Goal: Transaction & Acquisition: Book appointment/travel/reservation

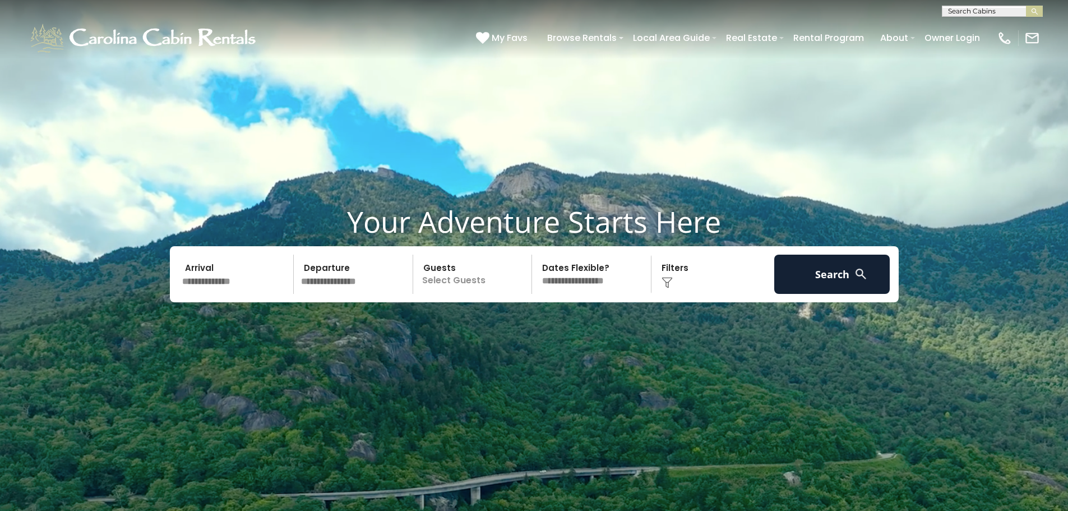
scroll to position [56, 0]
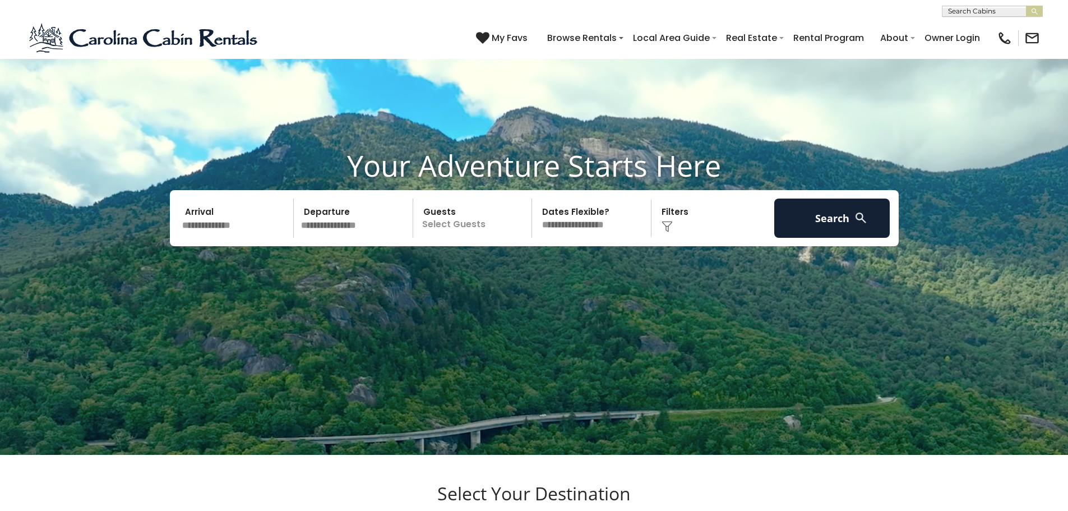
click at [449, 226] on p "Select Guests" at bounding box center [473, 217] width 115 height 39
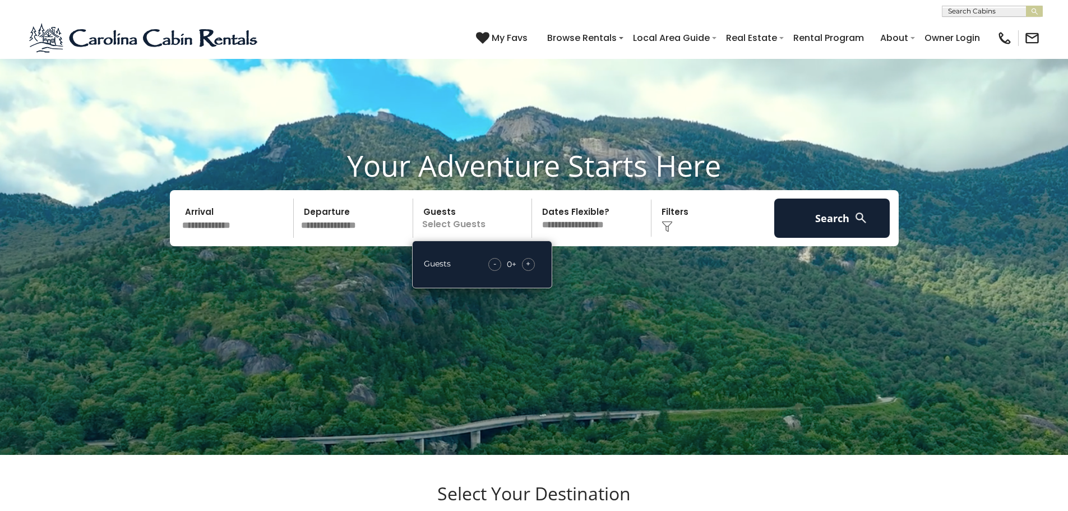
click at [255, 231] on input "text" at bounding box center [236, 217] width 116 height 39
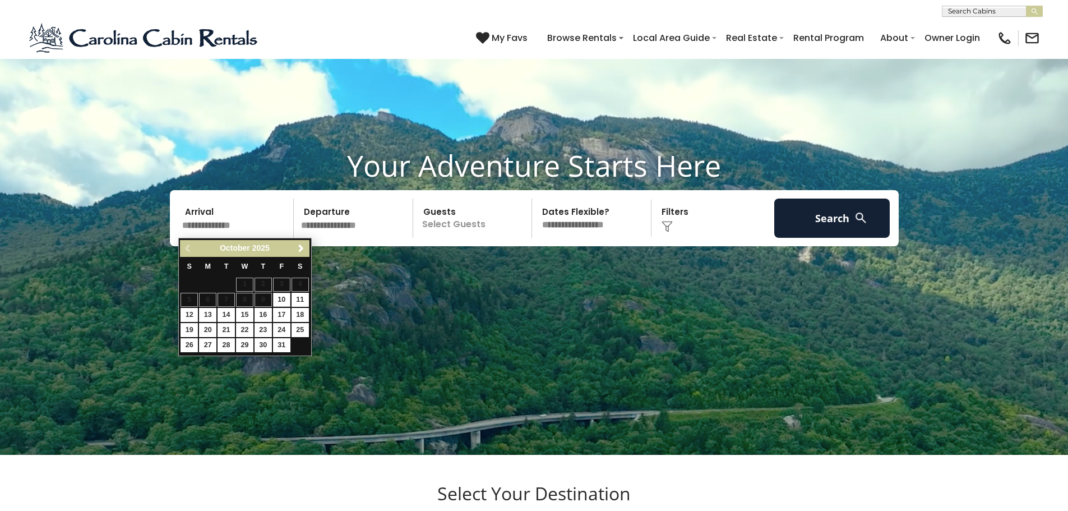
click at [592, 294] on video at bounding box center [534, 211] width 1068 height 534
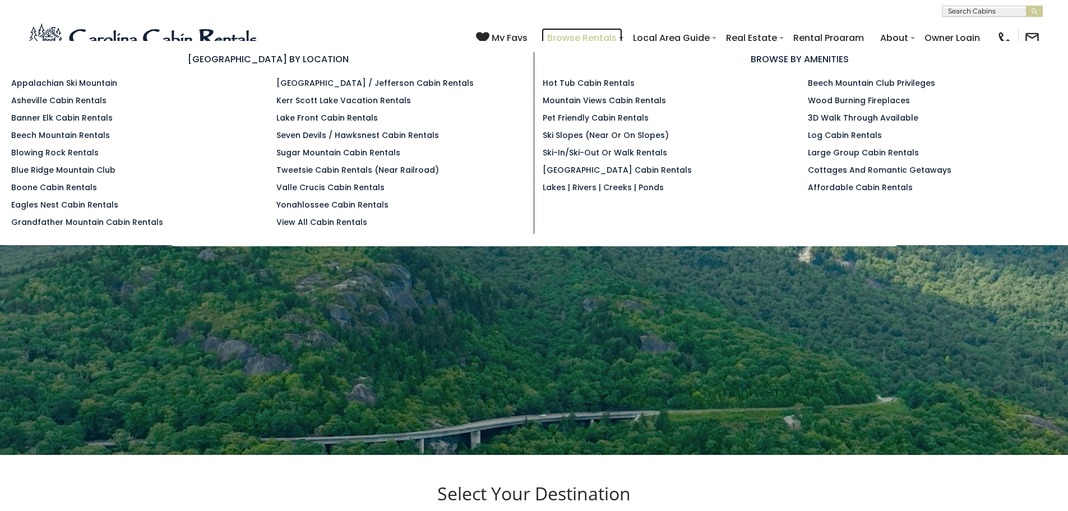
click at [599, 36] on link "Browse Rentals" at bounding box center [581, 38] width 81 height 20
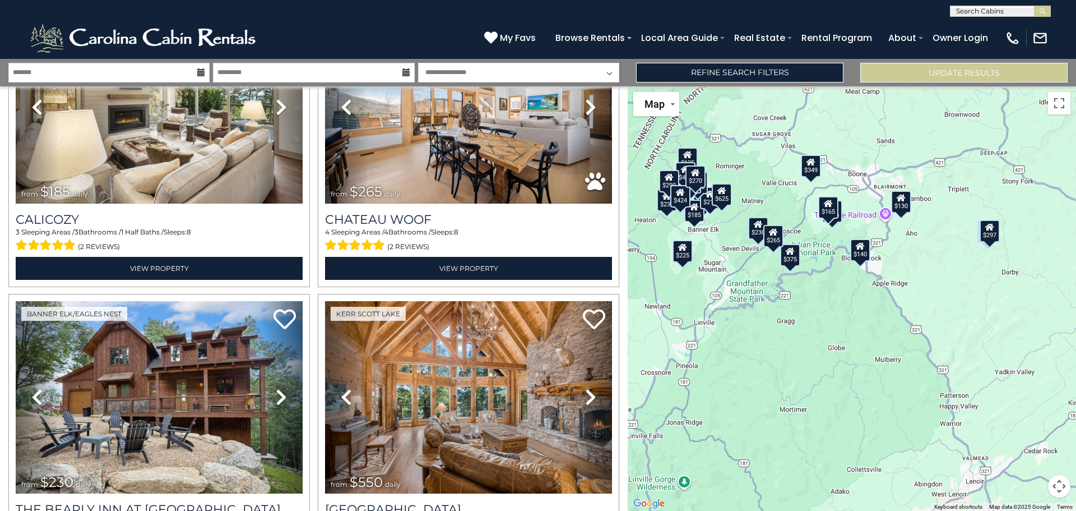
scroll to position [1, 0]
click at [985, 15] on input "text" at bounding box center [999, 12] width 98 height 11
type input "*****"
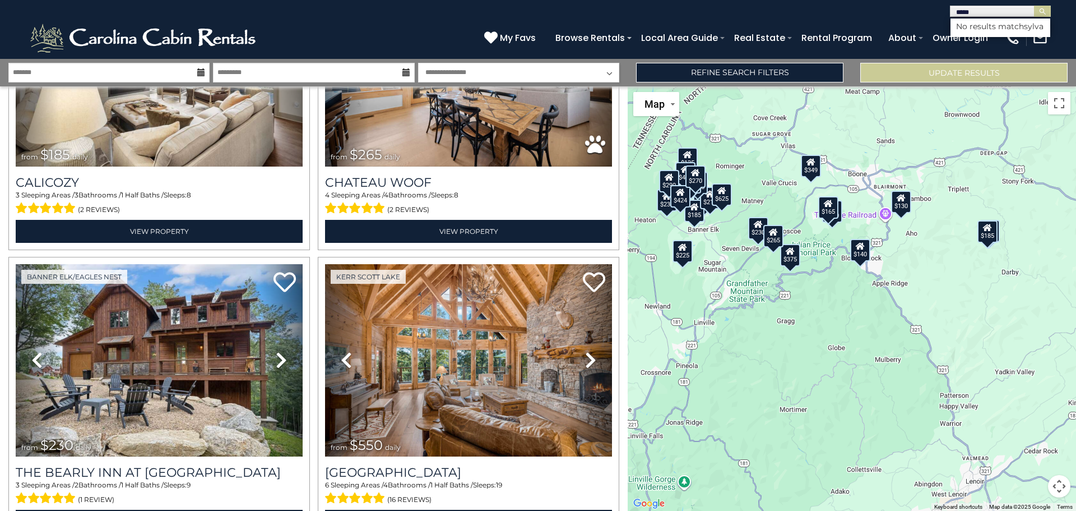
scroll to position [1681, 0]
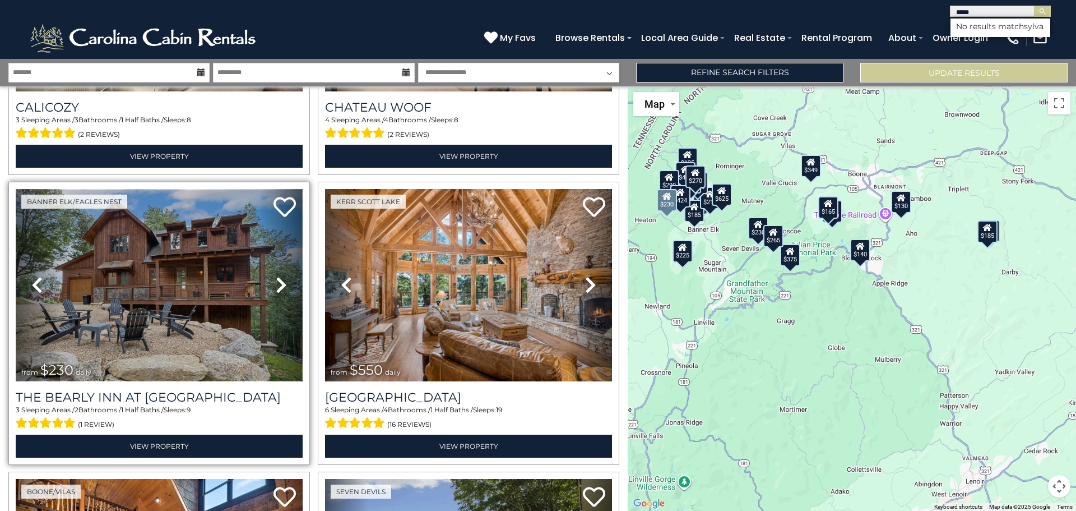
click at [201, 269] on img at bounding box center [159, 285] width 287 height 192
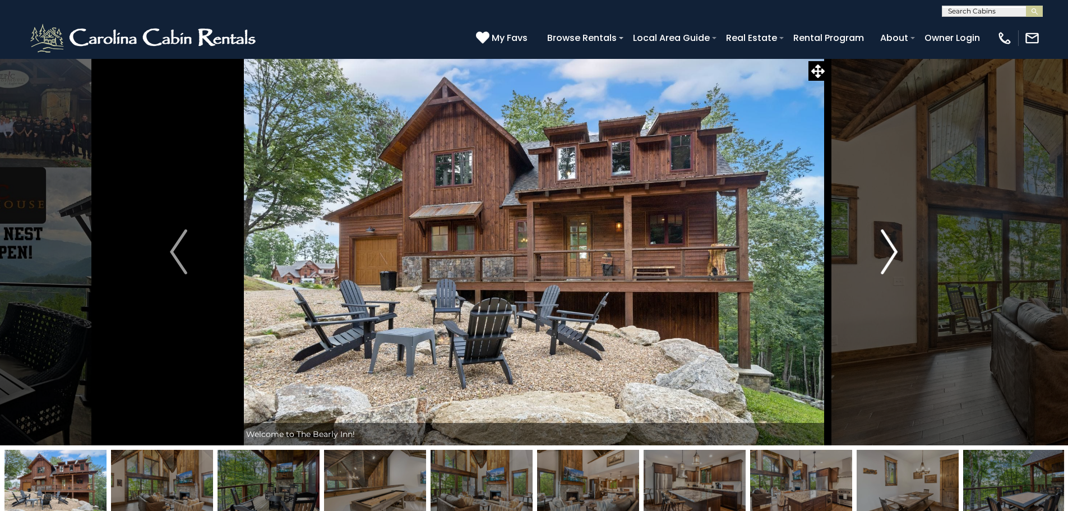
click at [873, 258] on button "Next" at bounding box center [888, 251] width 123 height 387
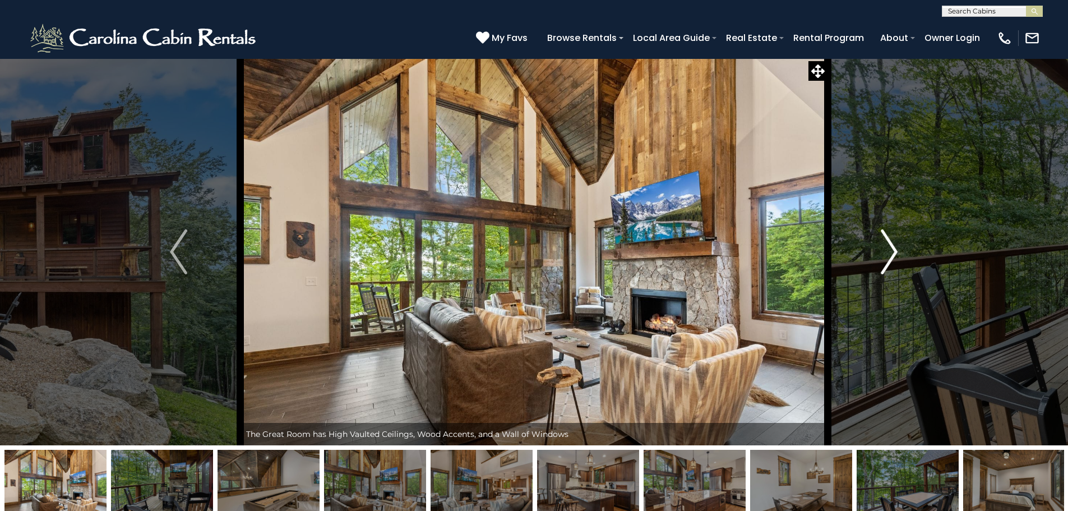
click at [873, 258] on button "Next" at bounding box center [888, 251] width 123 height 387
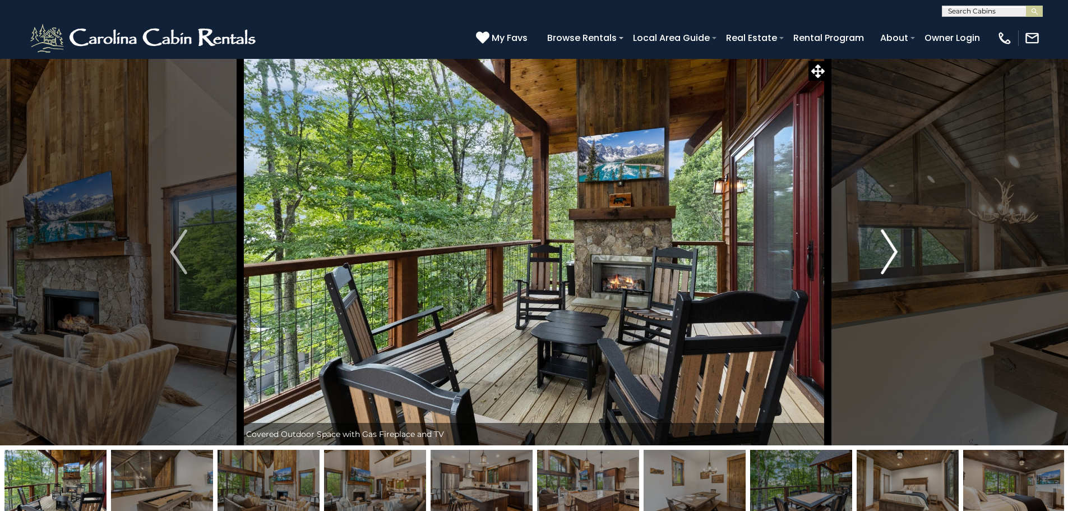
click at [884, 253] on img "Next" at bounding box center [888, 251] width 17 height 45
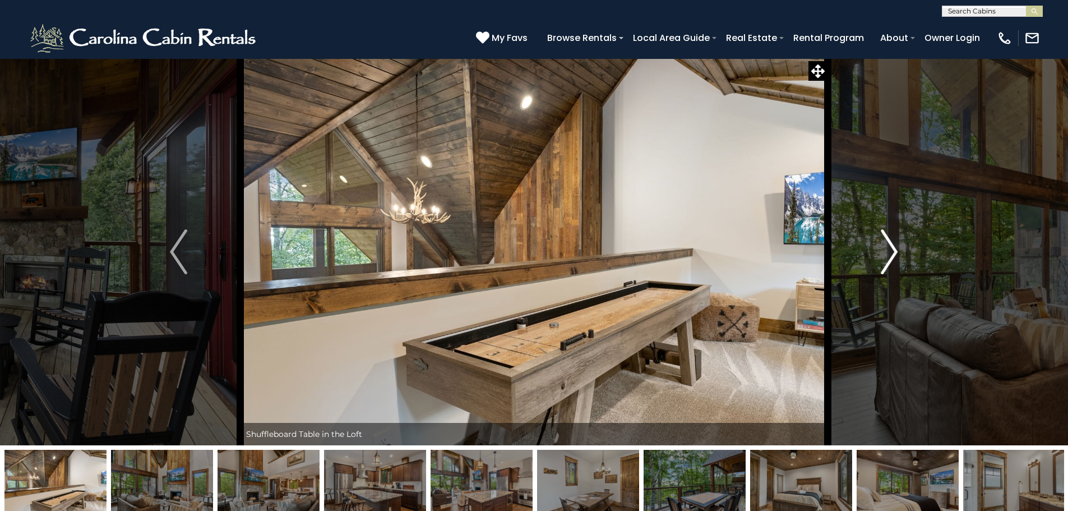
click at [884, 253] on img "Next" at bounding box center [888, 251] width 17 height 45
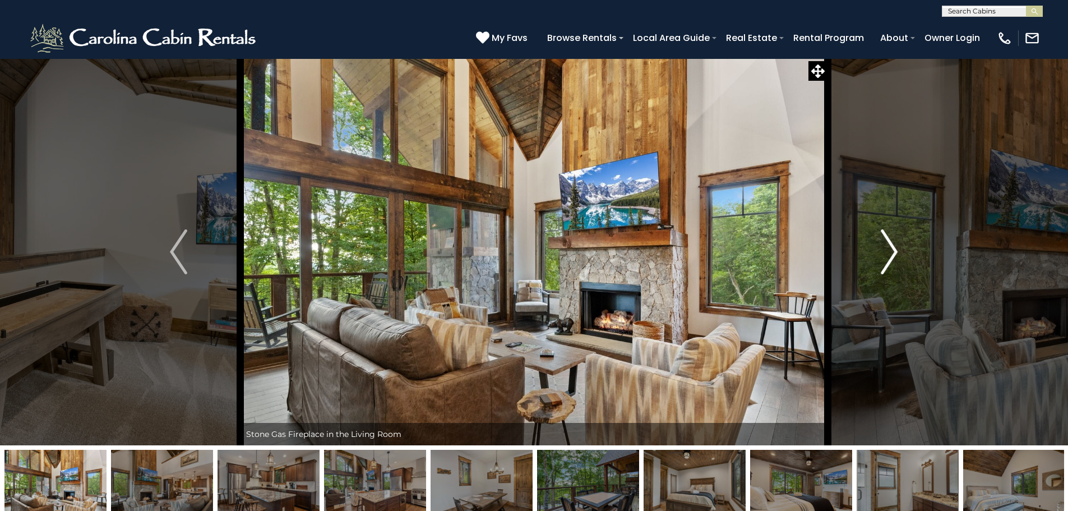
click at [884, 253] on img "Next" at bounding box center [888, 251] width 17 height 45
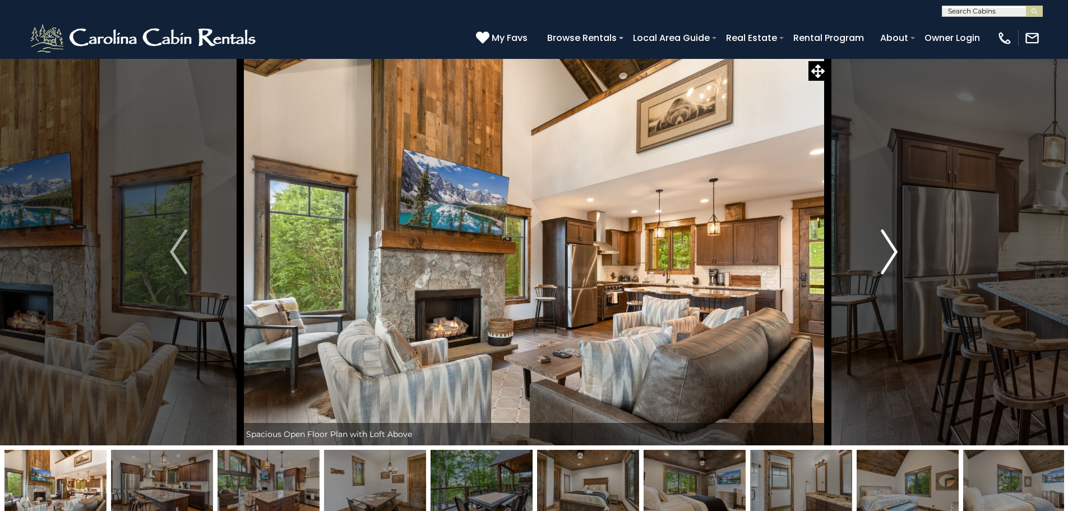
click at [884, 253] on img "Next" at bounding box center [888, 251] width 17 height 45
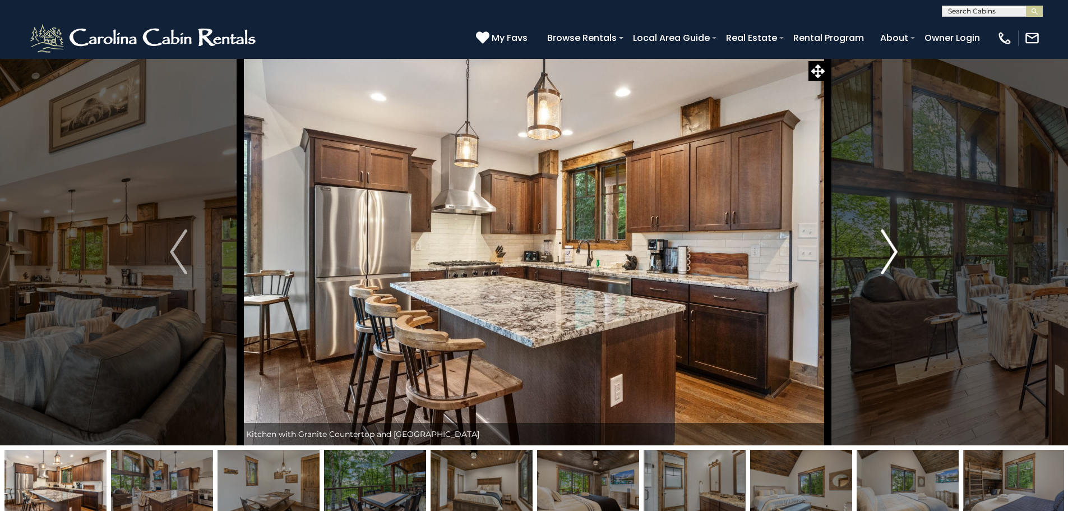
click at [884, 253] on img "Next" at bounding box center [888, 251] width 17 height 45
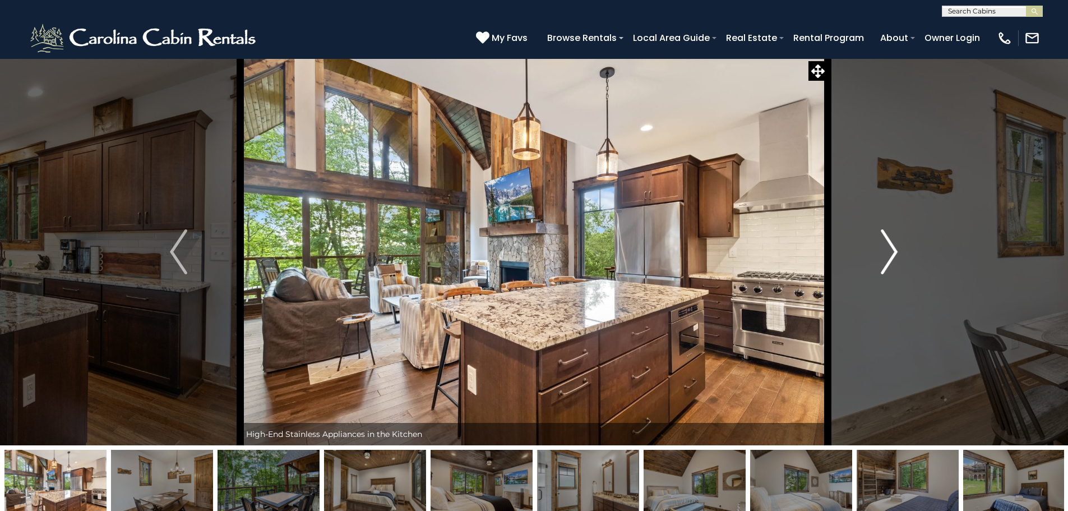
click at [884, 253] on img "Next" at bounding box center [888, 251] width 17 height 45
